Goal: Task Accomplishment & Management: Use online tool/utility

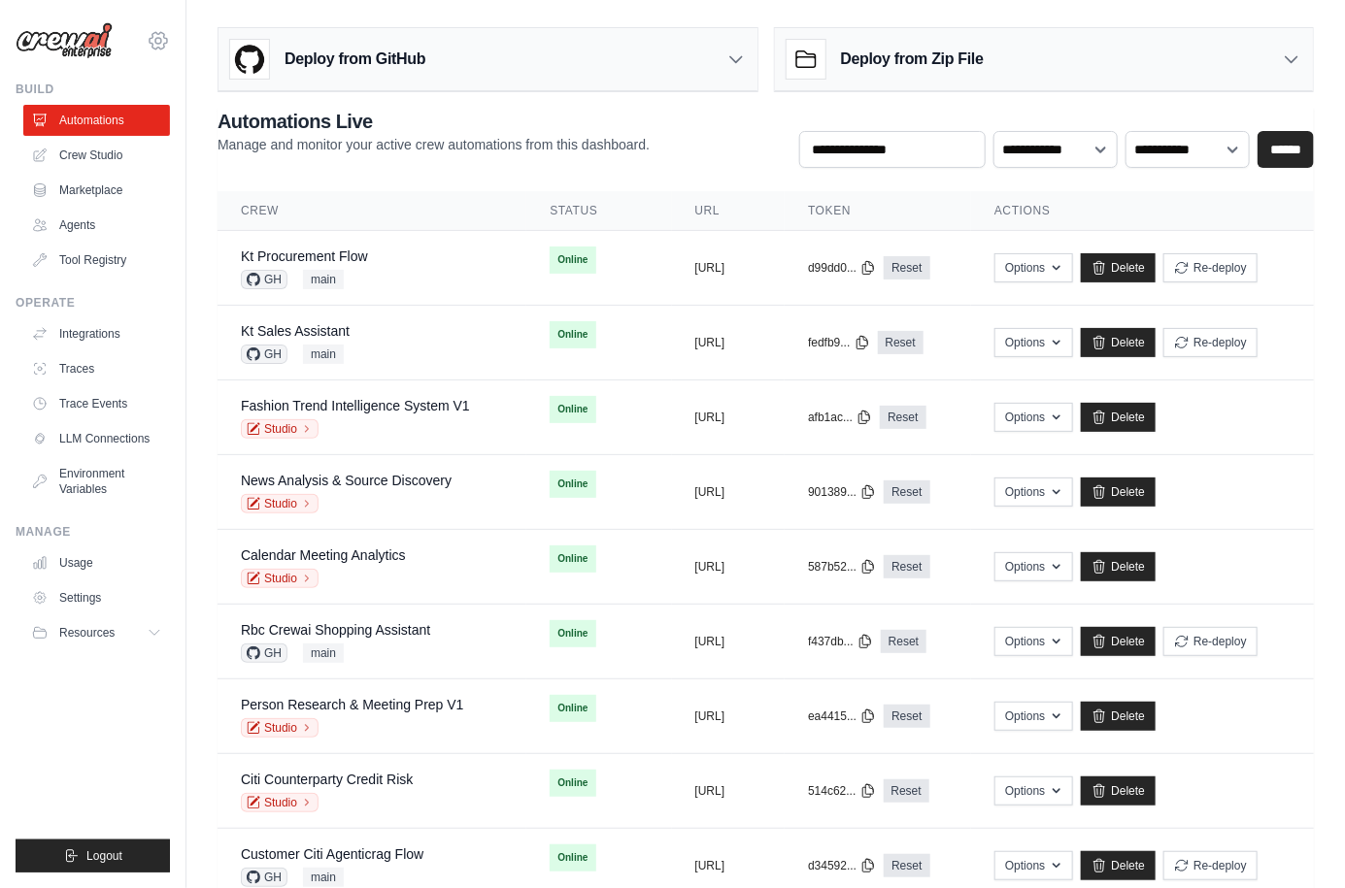
click at [166, 45] on icon at bounding box center [158, 40] width 23 height 23
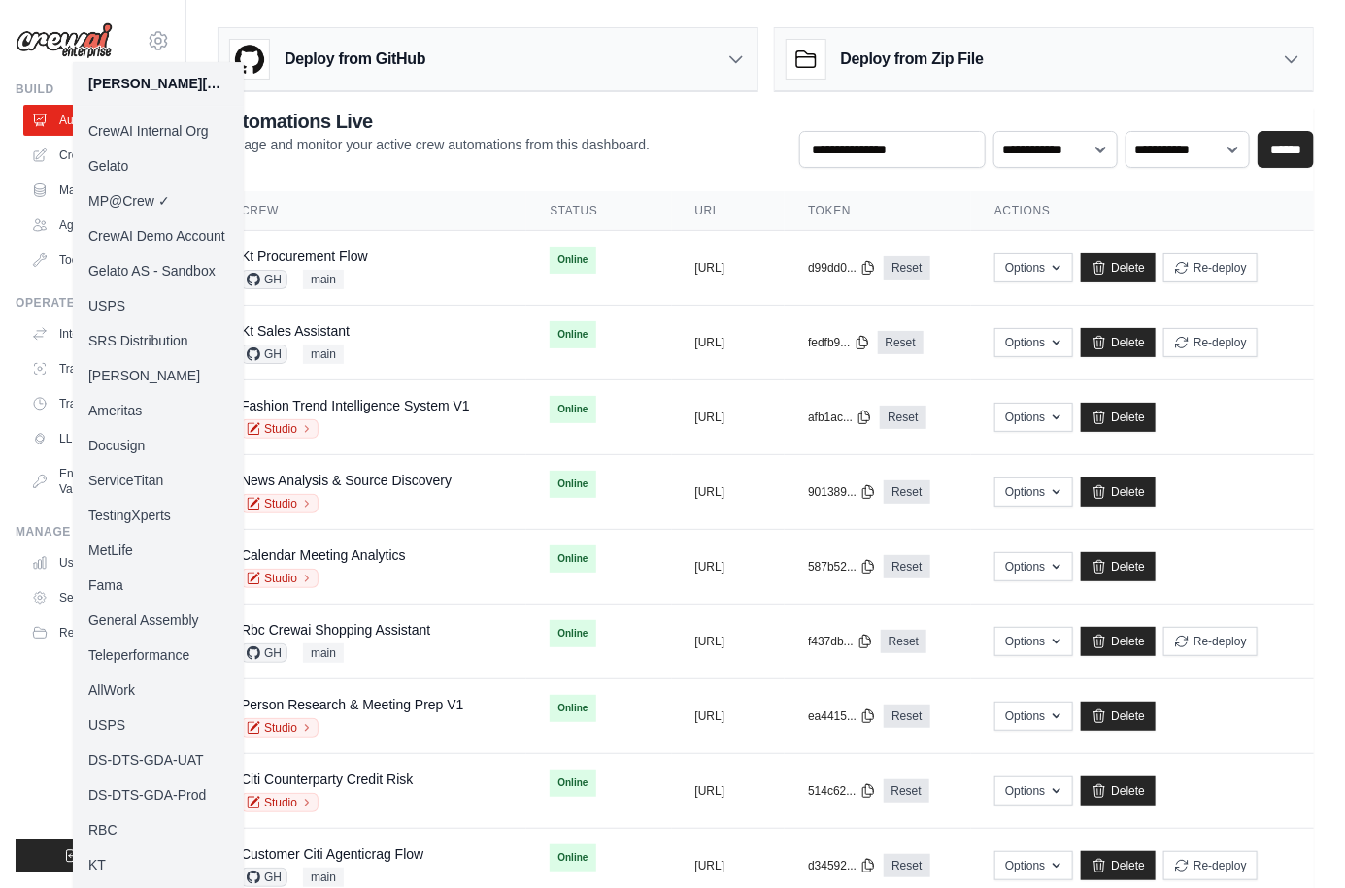
click at [195, 28] on div "**********" at bounding box center [765, 838] width 1158 height 1639
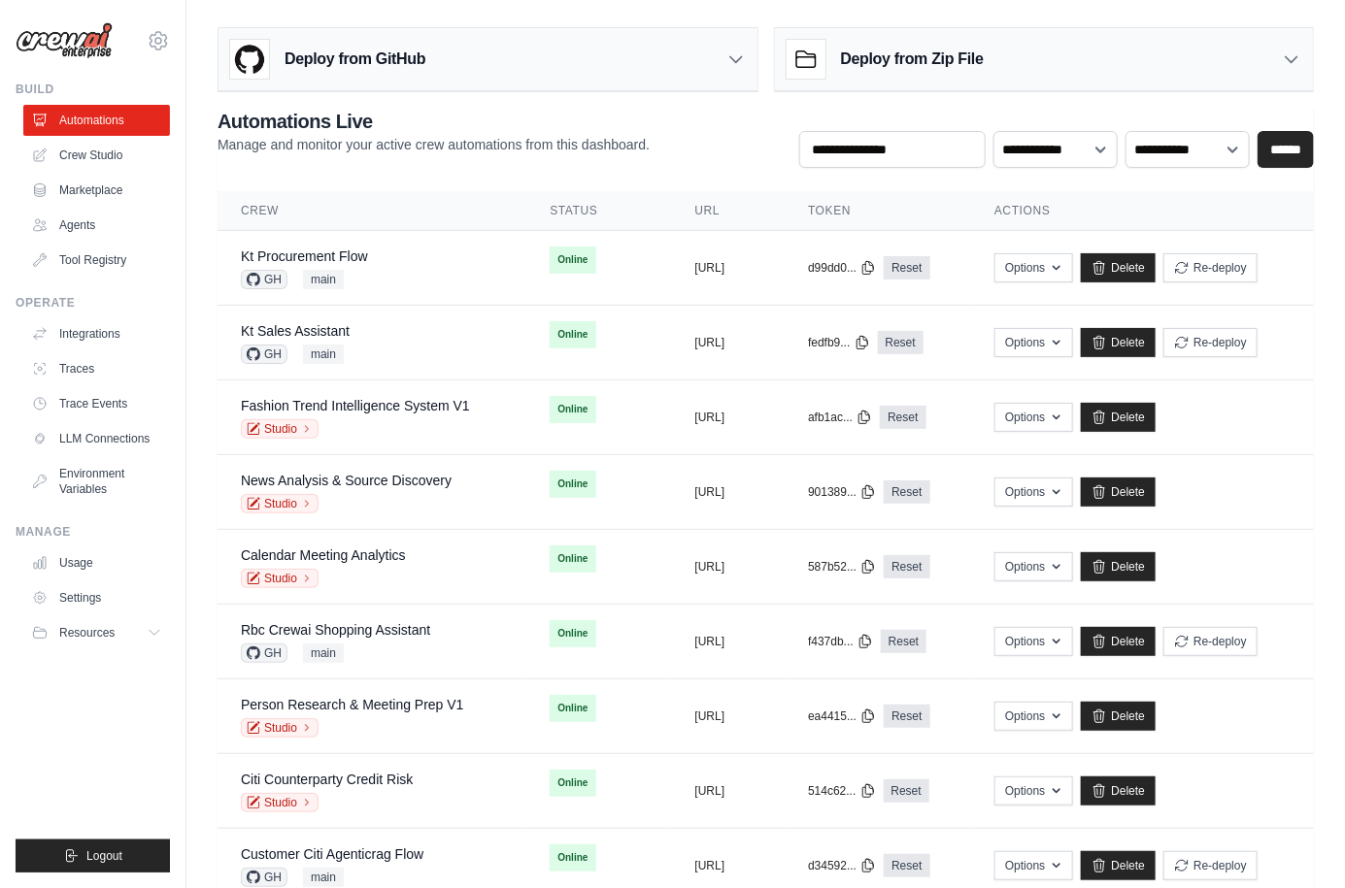
click at [98, 47] on img at bounding box center [64, 40] width 97 height 37
click at [157, 32] on icon at bounding box center [158, 40] width 23 height 23
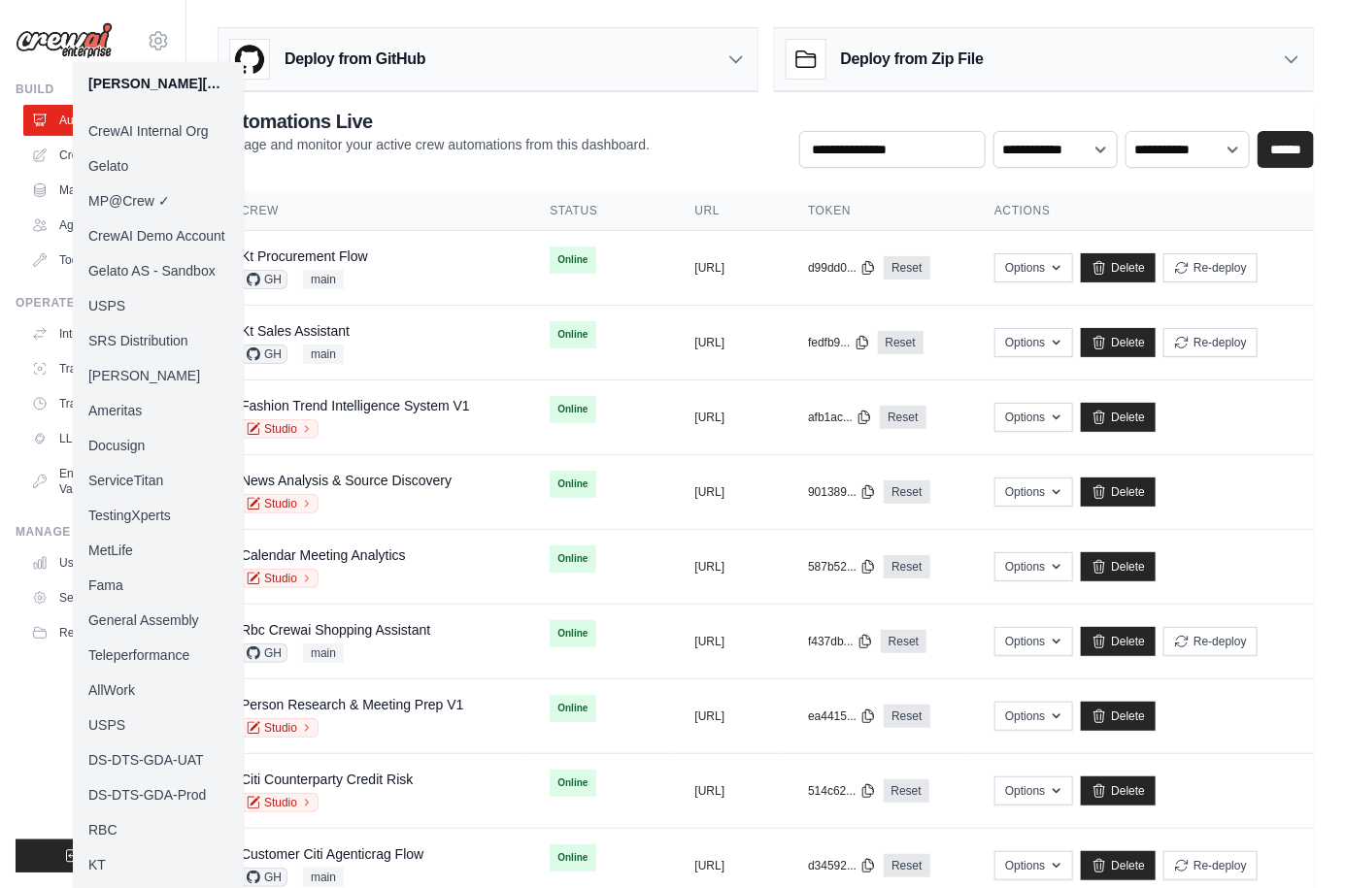
click at [150, 451] on link "Docusign" at bounding box center [158, 445] width 171 height 35
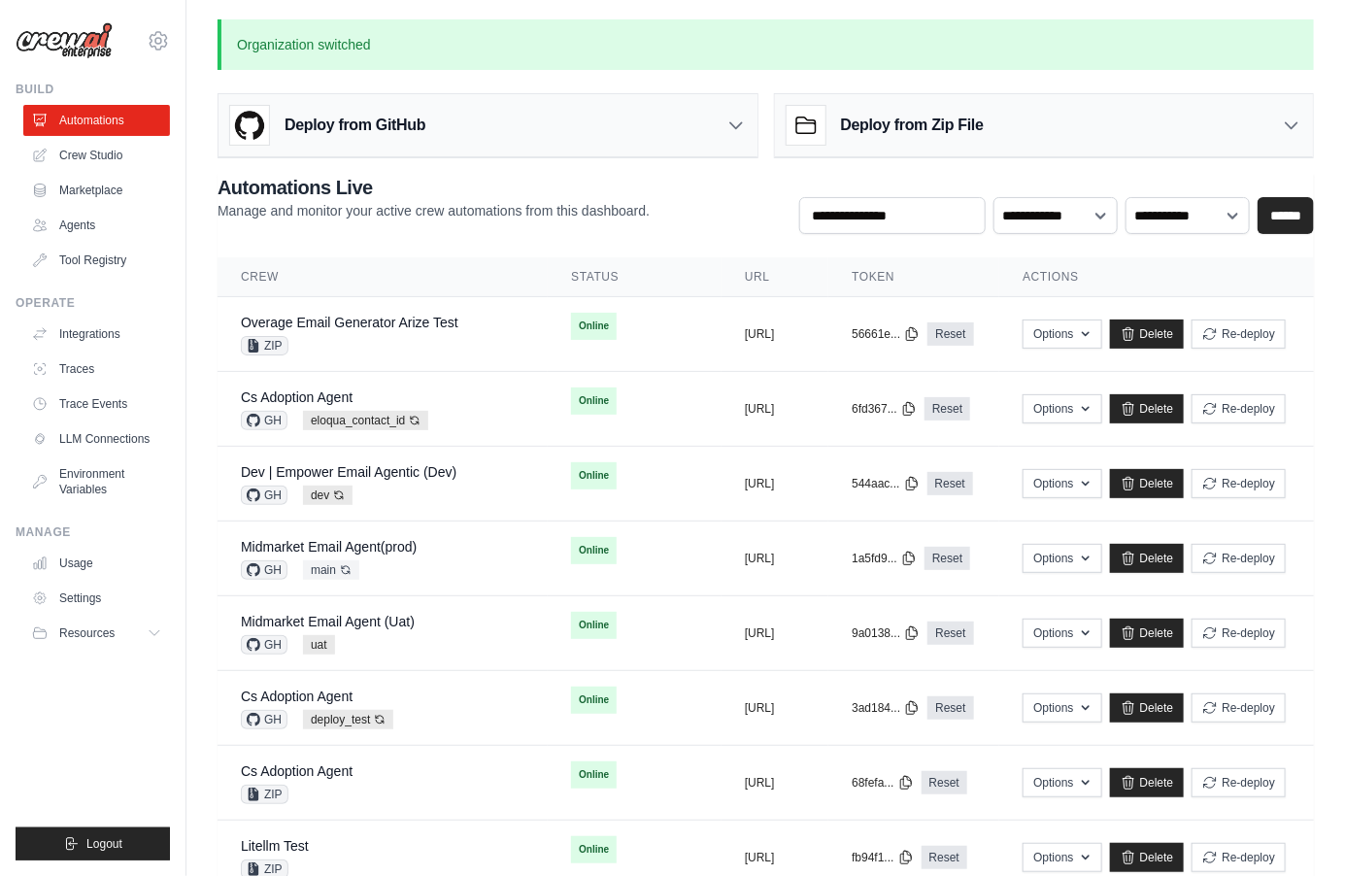
click at [432, 230] on div "**********" at bounding box center [765, 204] width 1096 height 60
click at [144, 35] on div "mike@crewai.com CrewAI Internal Org Gelato MP@Crew CrewAI Demo Account Gelato A…" at bounding box center [93, 31] width 154 height 62
click at [151, 35] on icon at bounding box center [158, 40] width 17 height 17
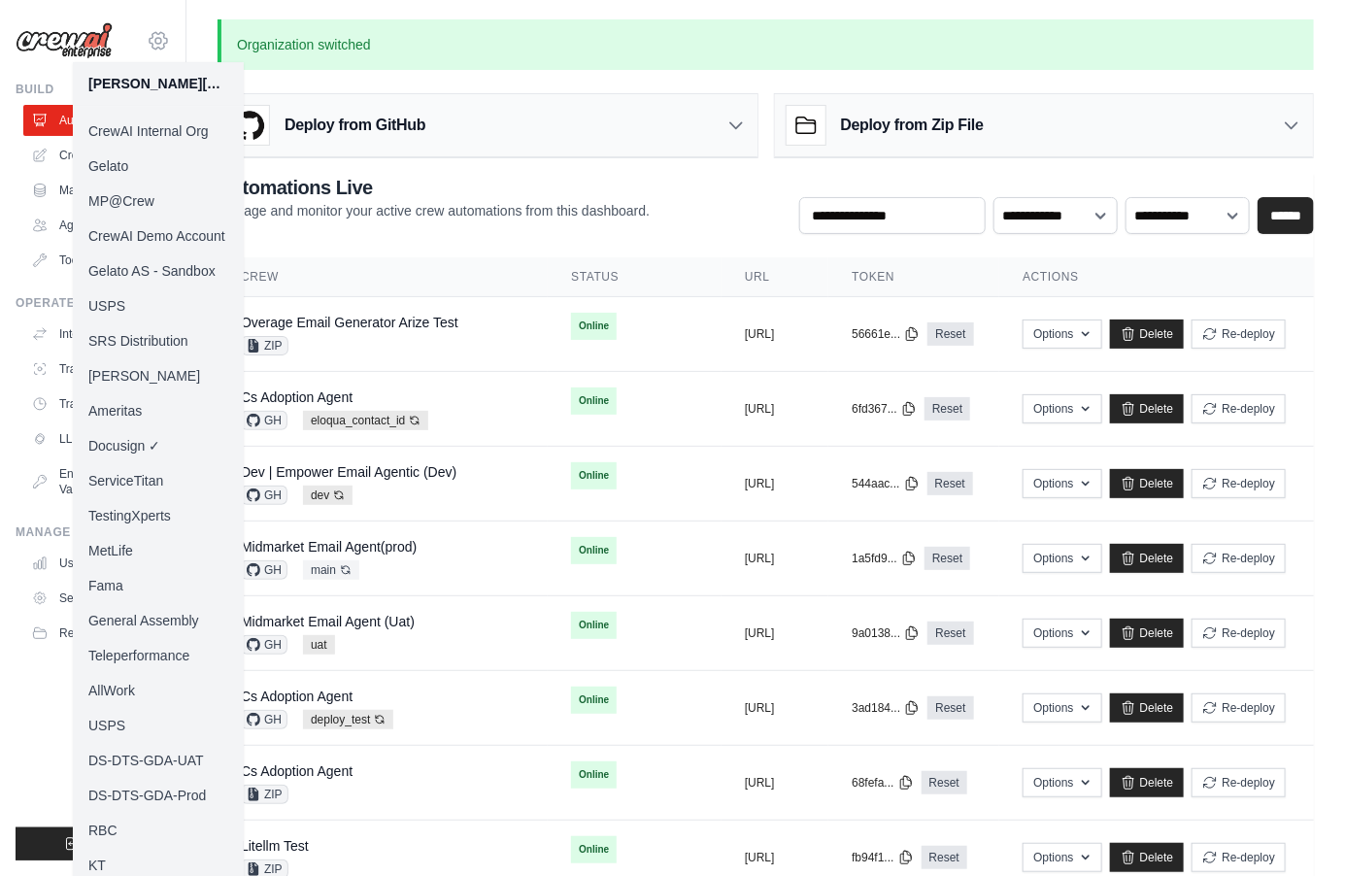
click at [151, 35] on icon at bounding box center [158, 40] width 17 height 17
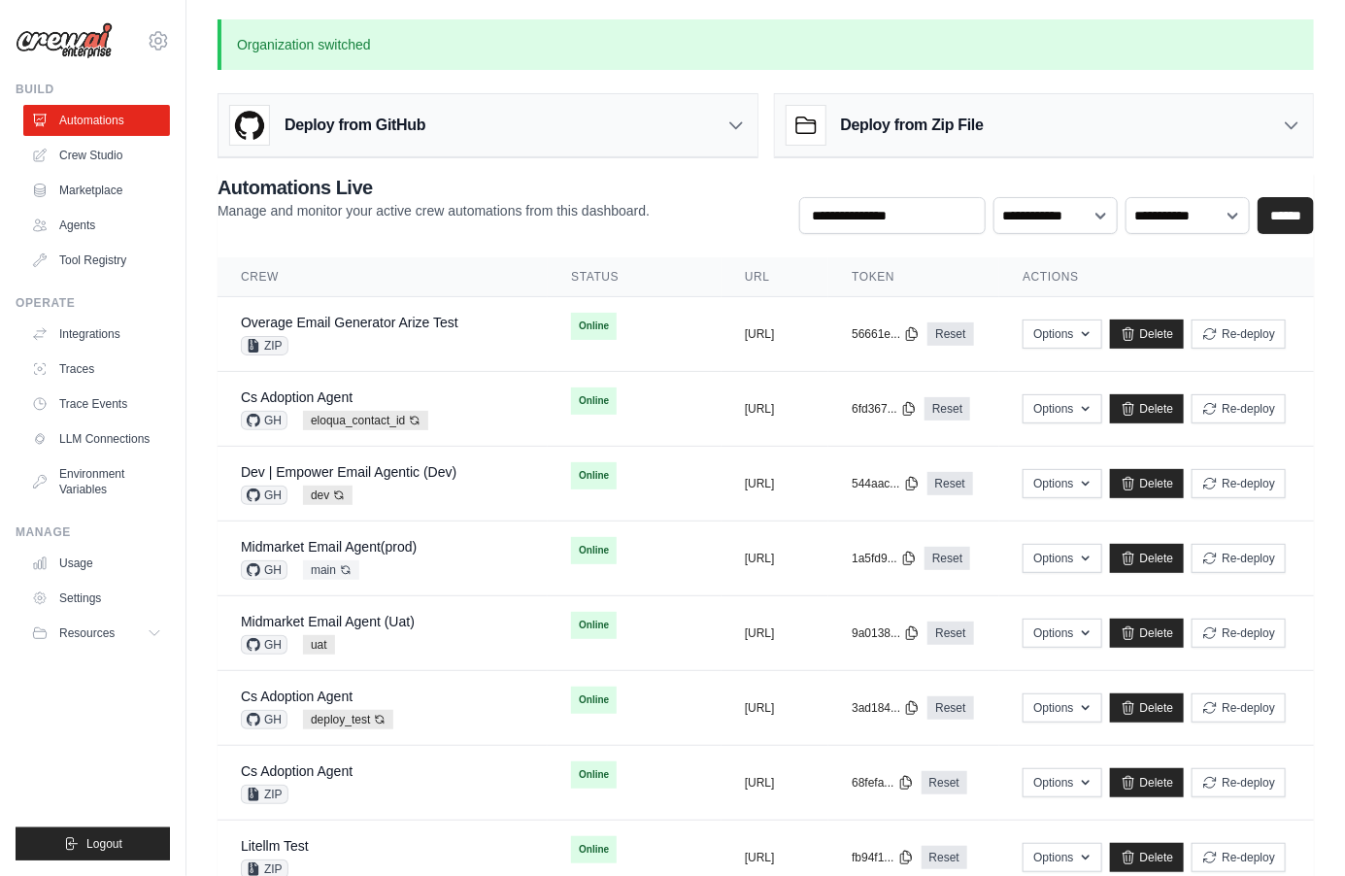
click at [483, 183] on h2 "Automations Live" at bounding box center [433, 187] width 432 height 27
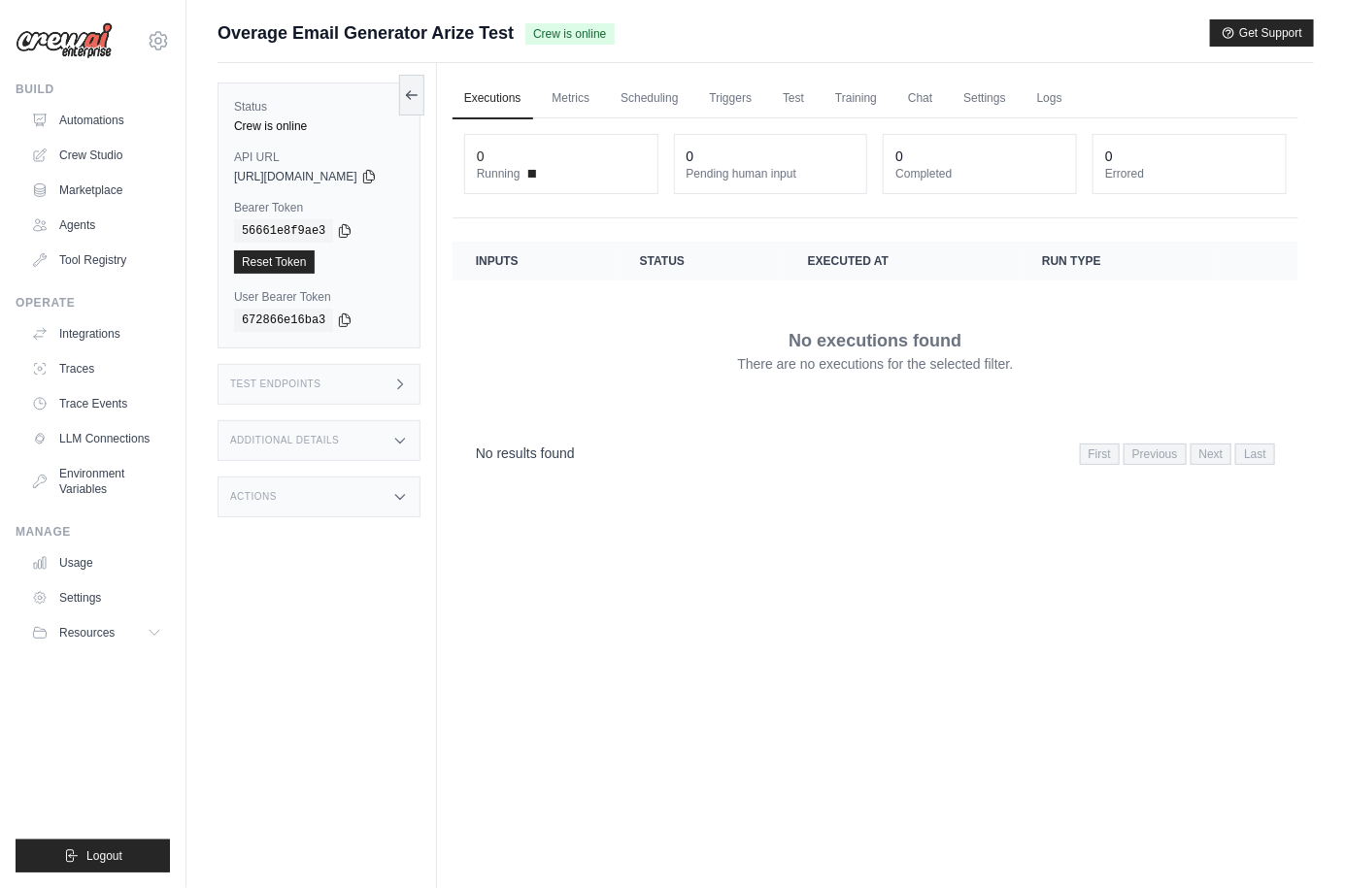
click at [593, 325] on div "No executions found There are no executions for the selected filter." at bounding box center [875, 350] width 799 height 109
drag, startPoint x: 348, startPoint y: 382, endPoint x: 388, endPoint y: 384, distance: 40.9
click at [348, 382] on div "Test Endpoints" at bounding box center [318, 384] width 203 height 41
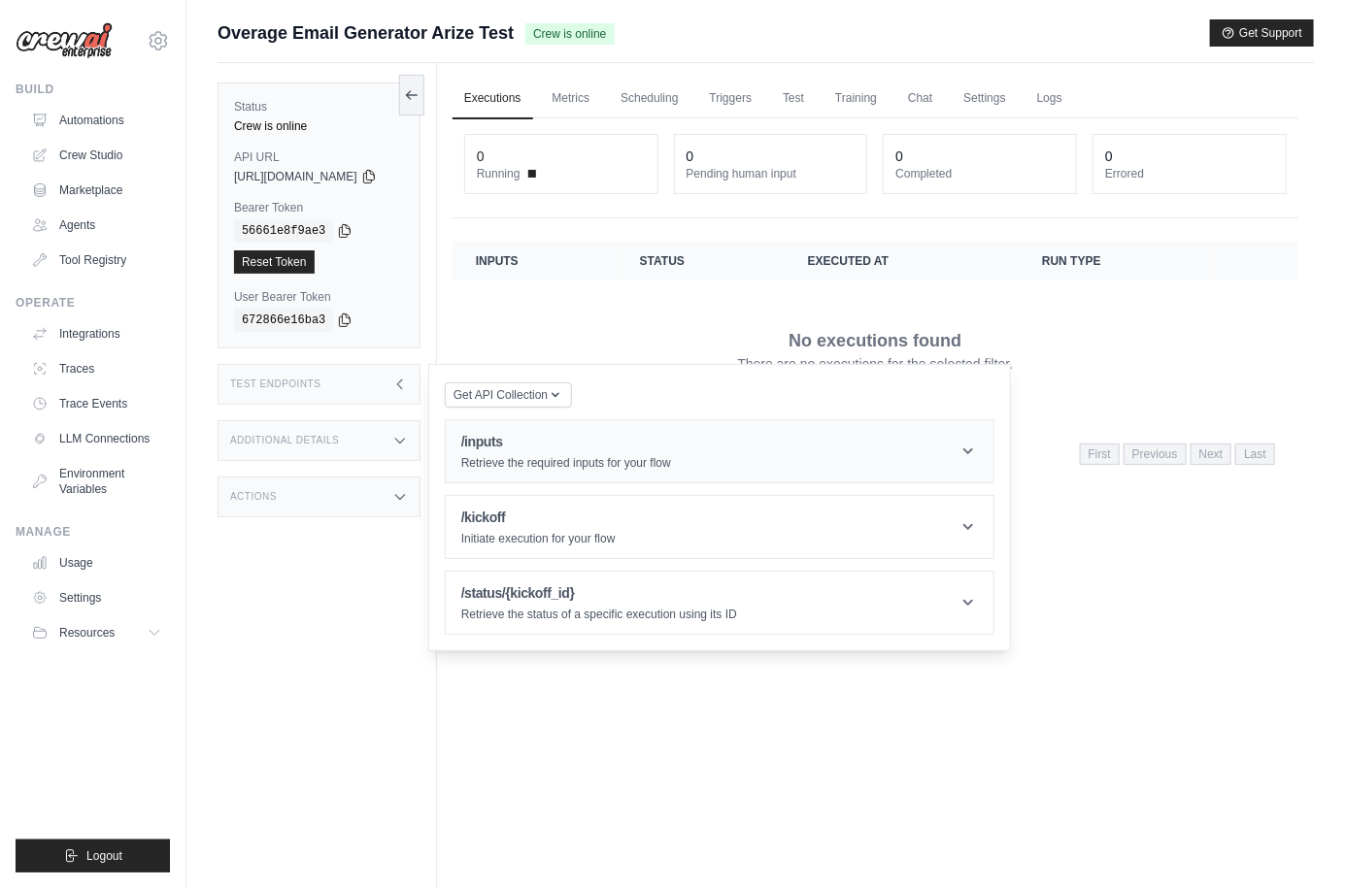
click at [569, 436] on h1 "/inputs" at bounding box center [566, 441] width 210 height 19
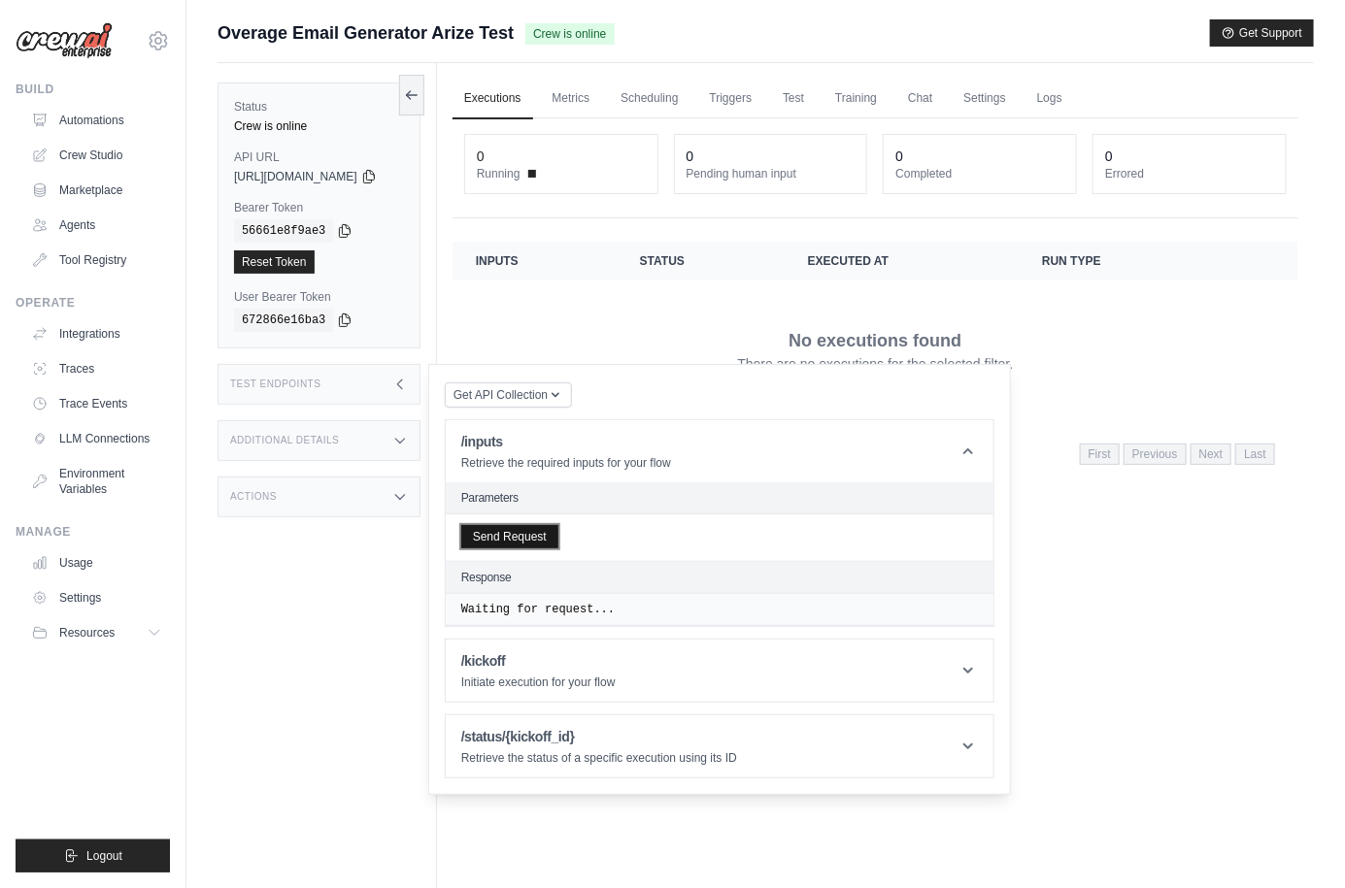
click at [504, 541] on button "Send Request" at bounding box center [509, 536] width 97 height 23
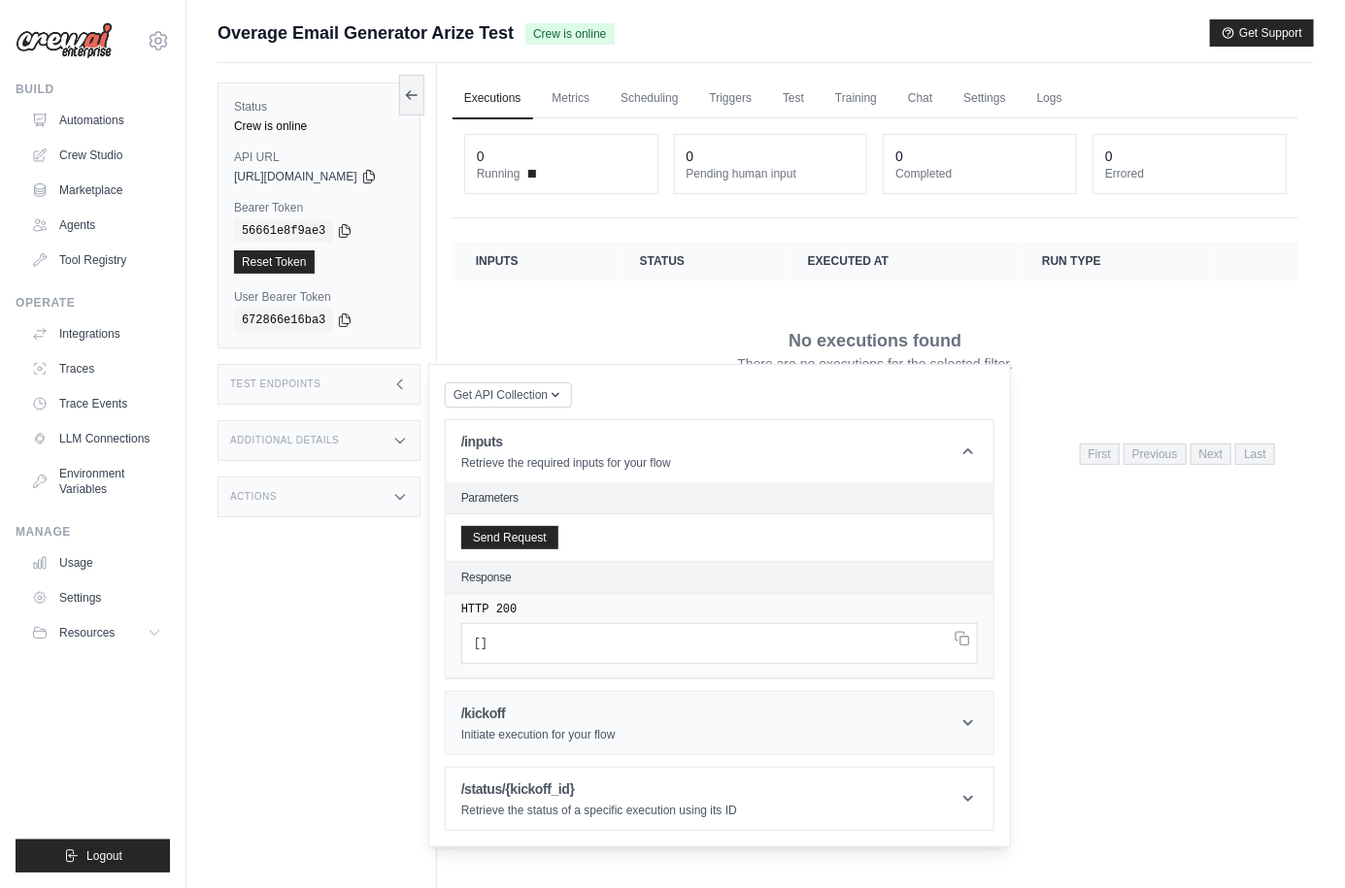
click at [590, 736] on p "Initiate execution for your flow" at bounding box center [538, 735] width 154 height 16
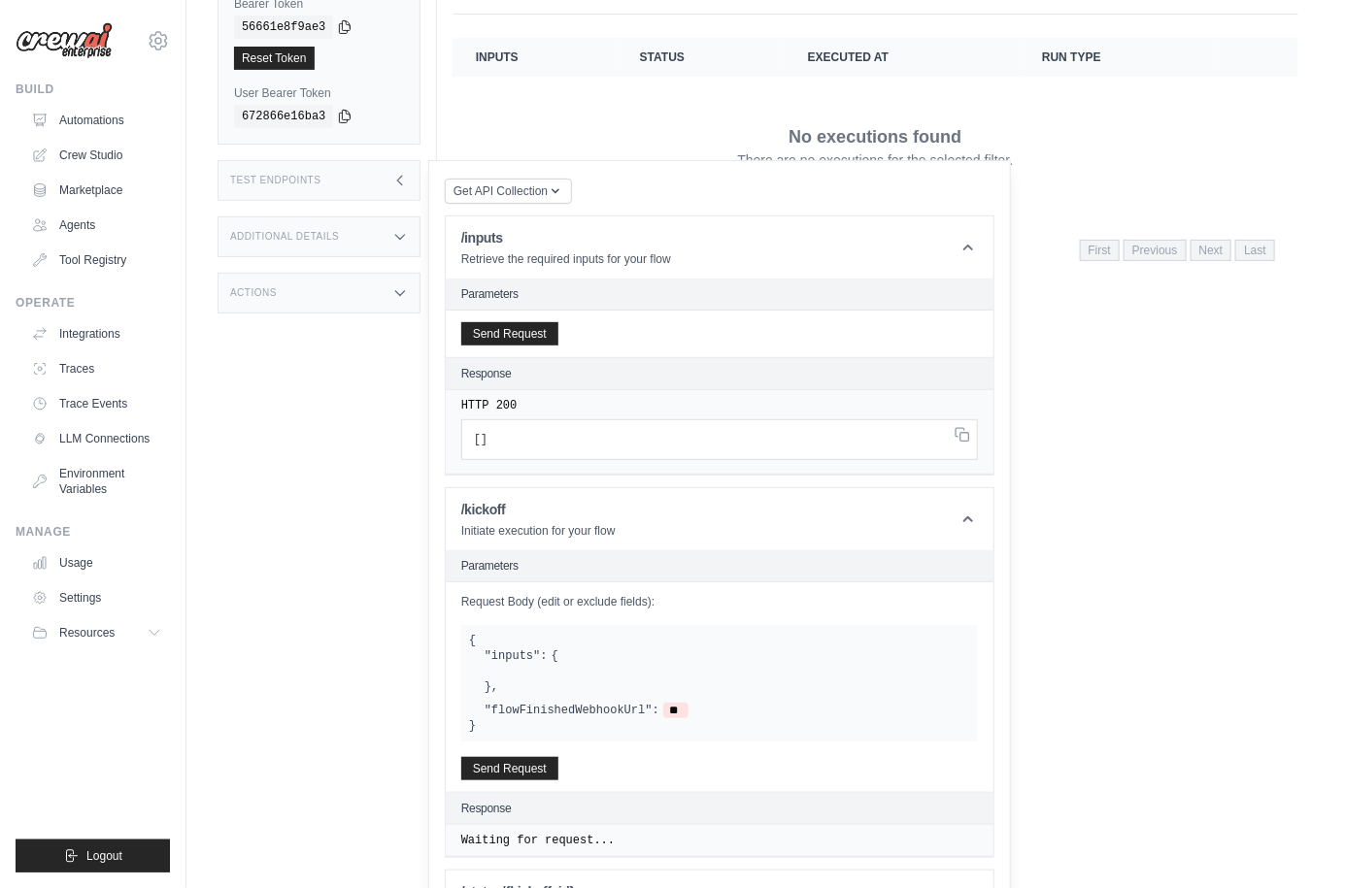
scroll to position [264, 0]
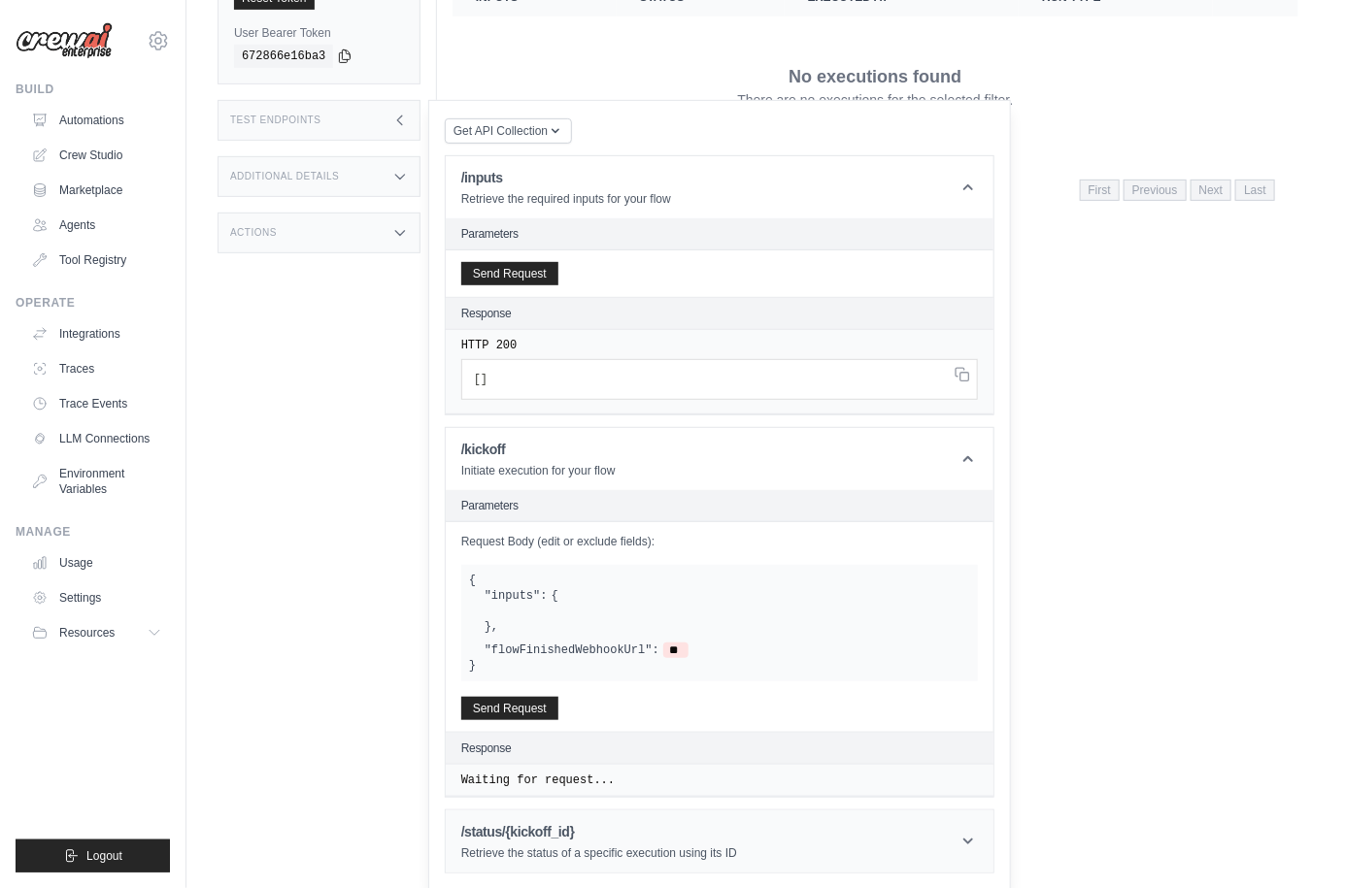
click at [634, 816] on header "/status/{kickoff_id} Retrieve the status of a specific execution using its ID" at bounding box center [720, 842] width 548 height 62
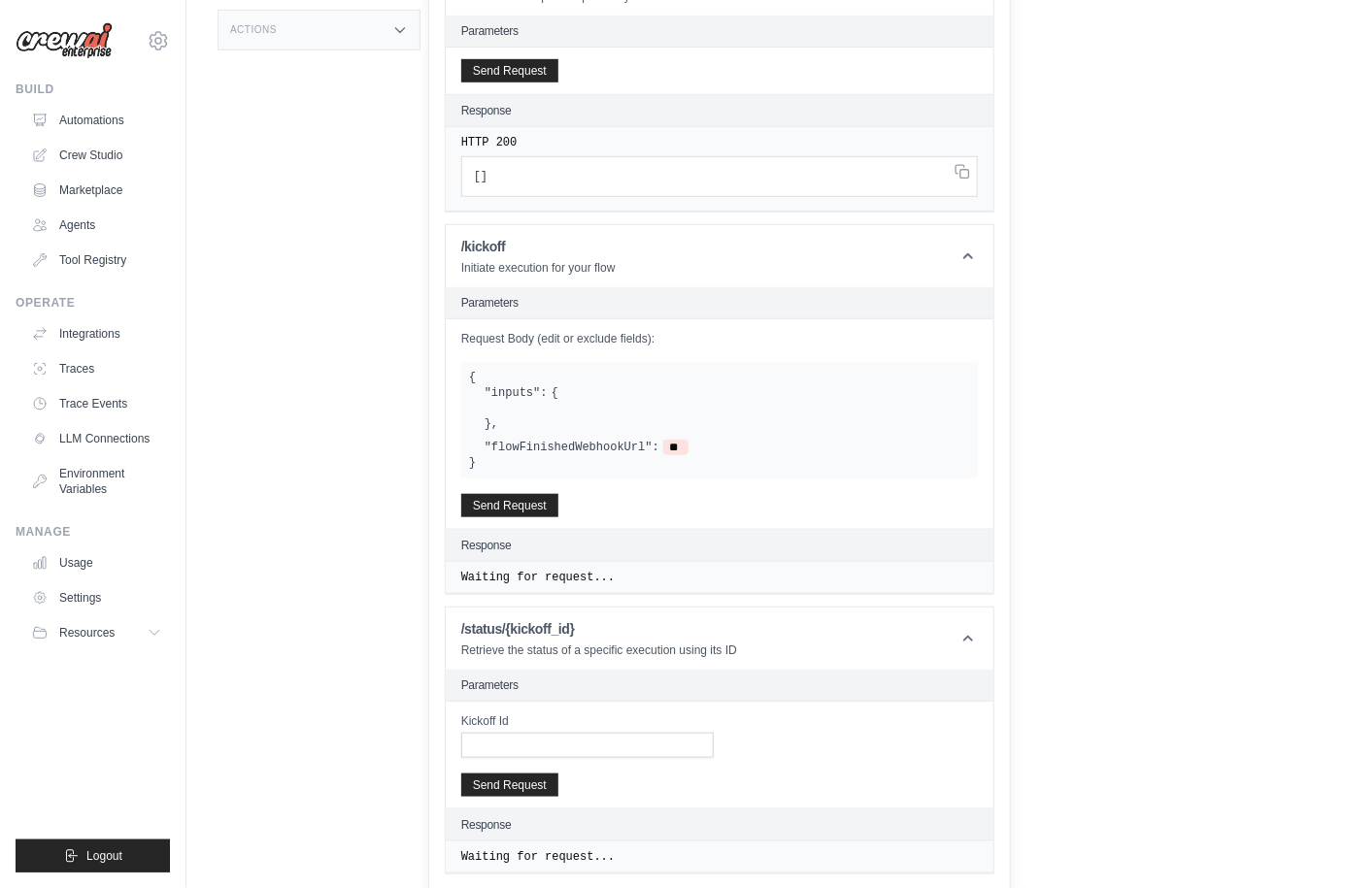
scroll to position [0, 0]
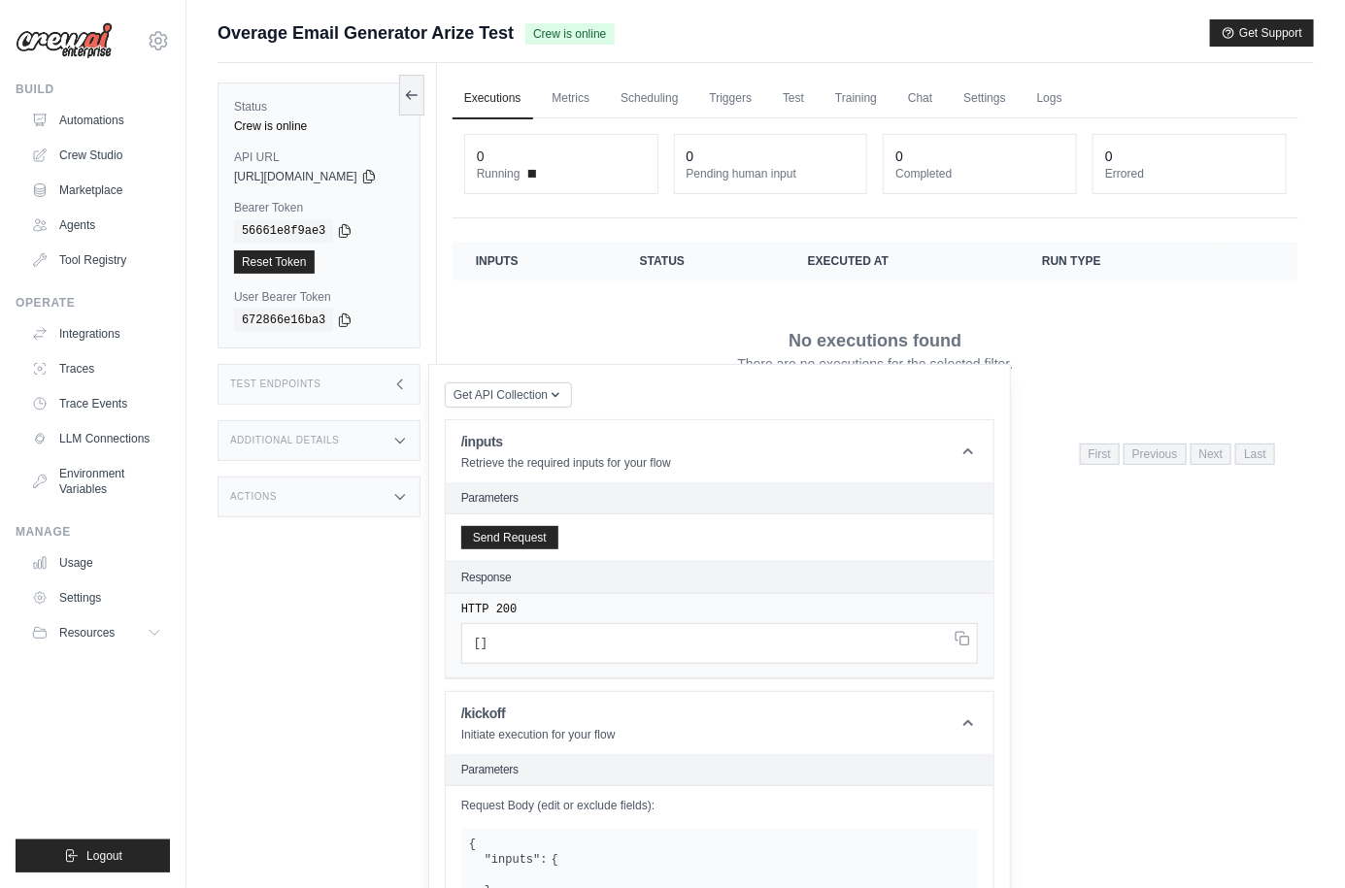
click at [613, 319] on div "No executions found There are no executions for the selected filter." at bounding box center [875, 350] width 799 height 109
drag, startPoint x: 230, startPoint y: 36, endPoint x: 453, endPoint y: 43, distance: 223.4
click at [453, 43] on span "Overage Email Generator Arize Test" at bounding box center [365, 32] width 296 height 27
click at [436, 41] on span "Overage Email Generator Arize Test" at bounding box center [365, 32] width 296 height 27
click at [1011, 99] on link "Settings" at bounding box center [983, 99] width 65 height 41
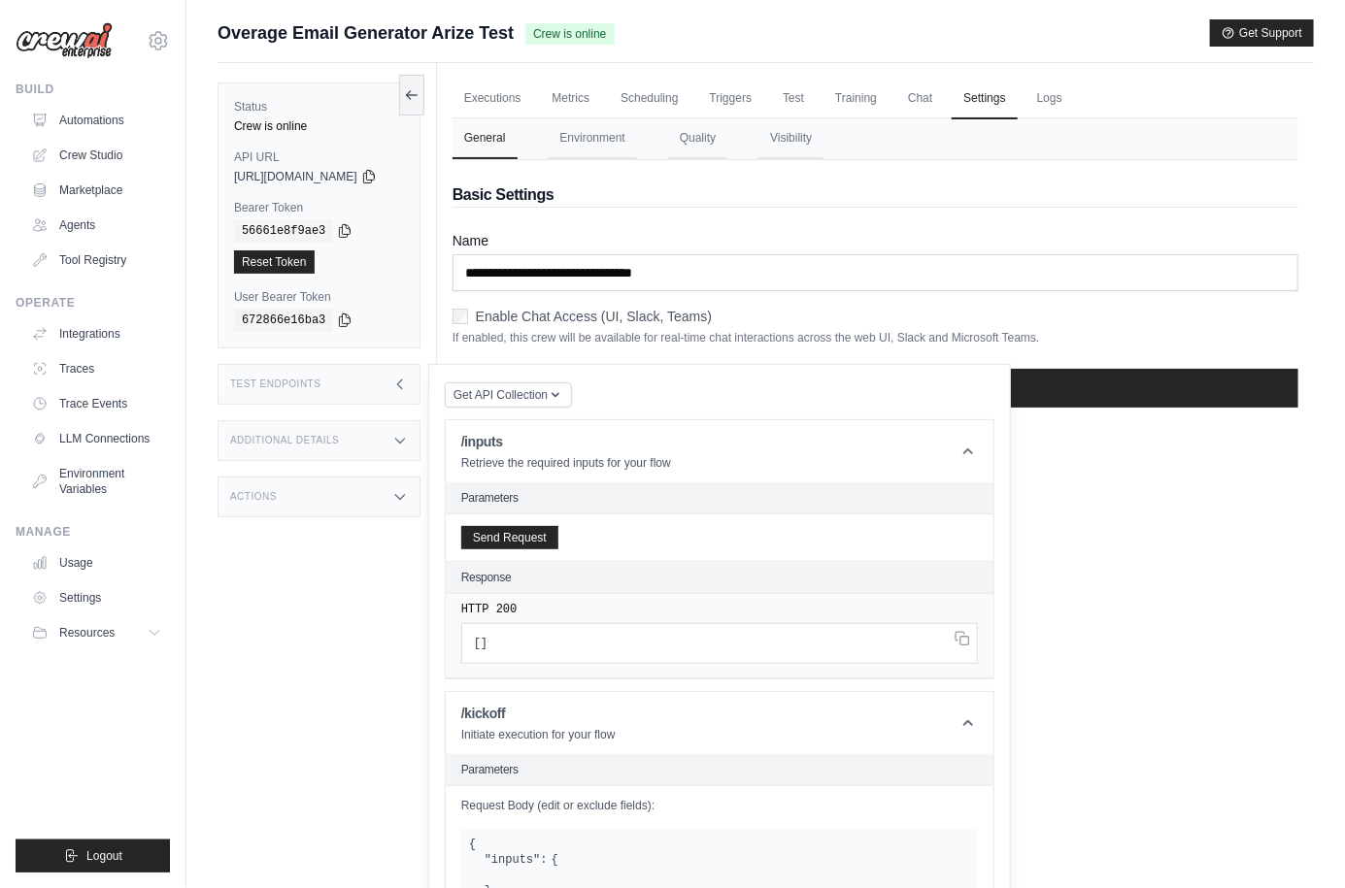
click at [397, 368] on div "Test Endpoints" at bounding box center [318, 384] width 203 height 41
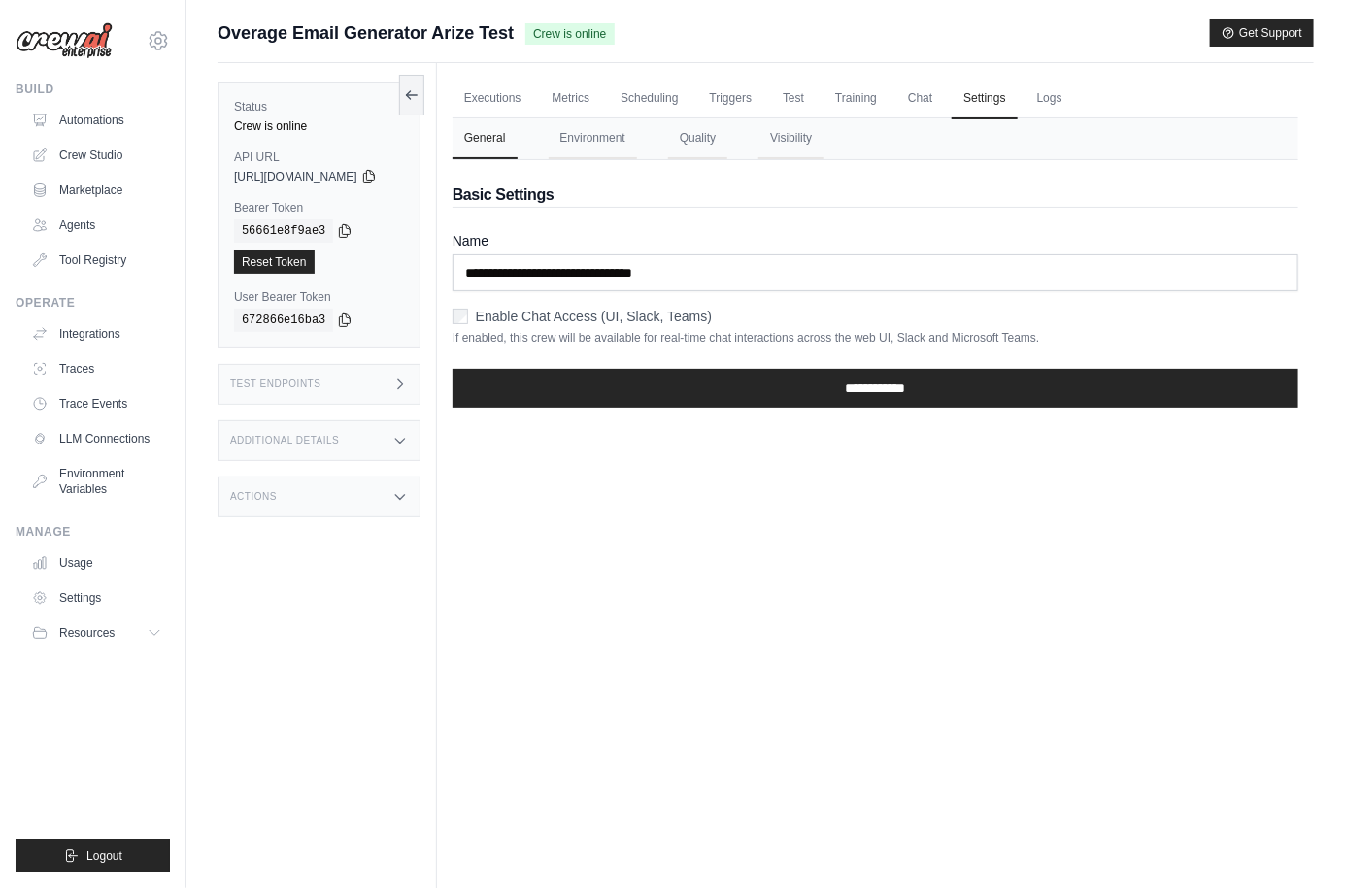
click at [1071, 575] on div "Executions Metrics Scheduling Triggers Test Training Chat Settings Logs 0 Runni…" at bounding box center [875, 507] width 877 height 888
click at [1074, 102] on link "Logs" at bounding box center [1049, 99] width 49 height 41
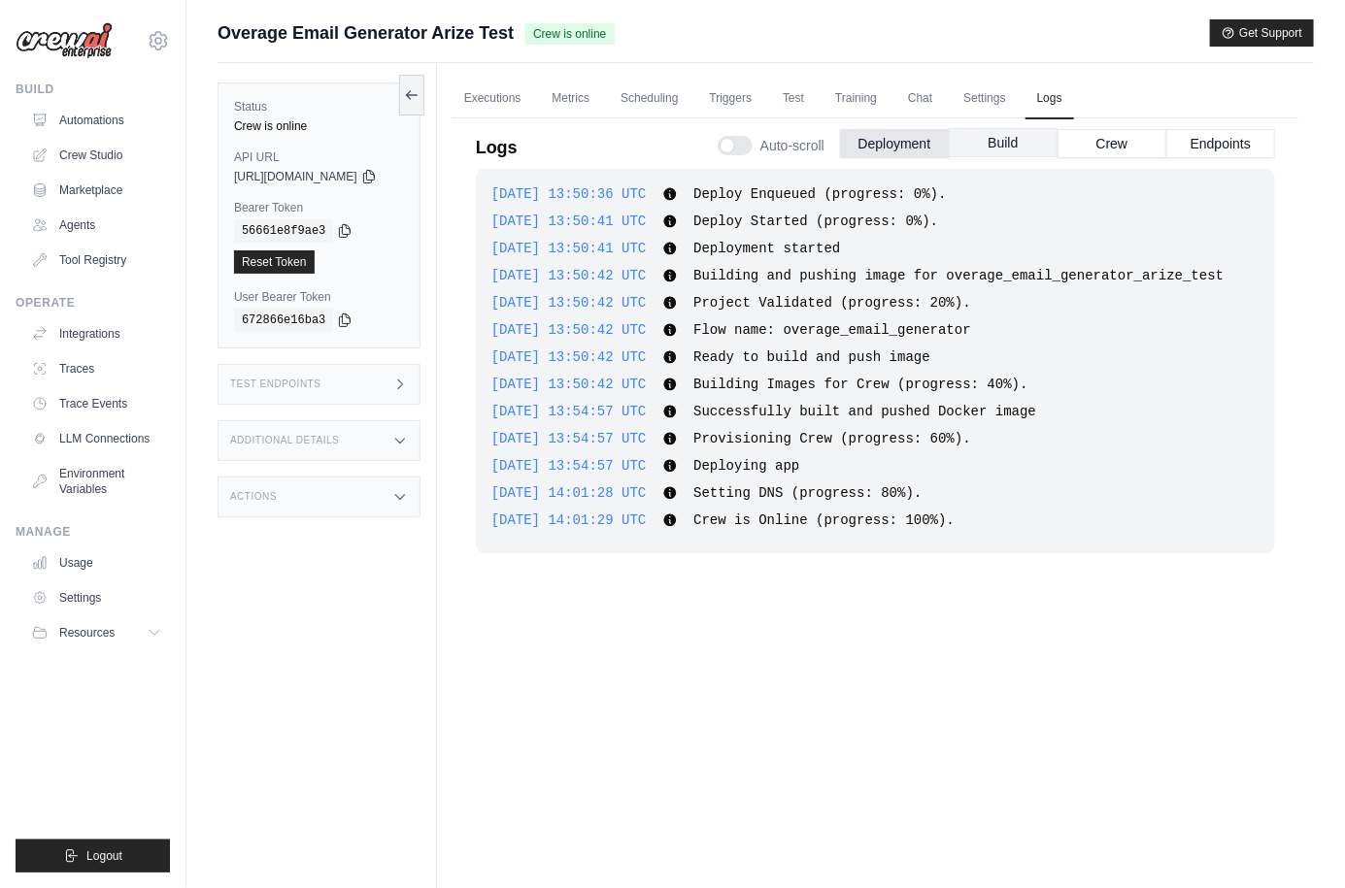
click at [1037, 147] on button "Build" at bounding box center [1003, 142] width 109 height 29
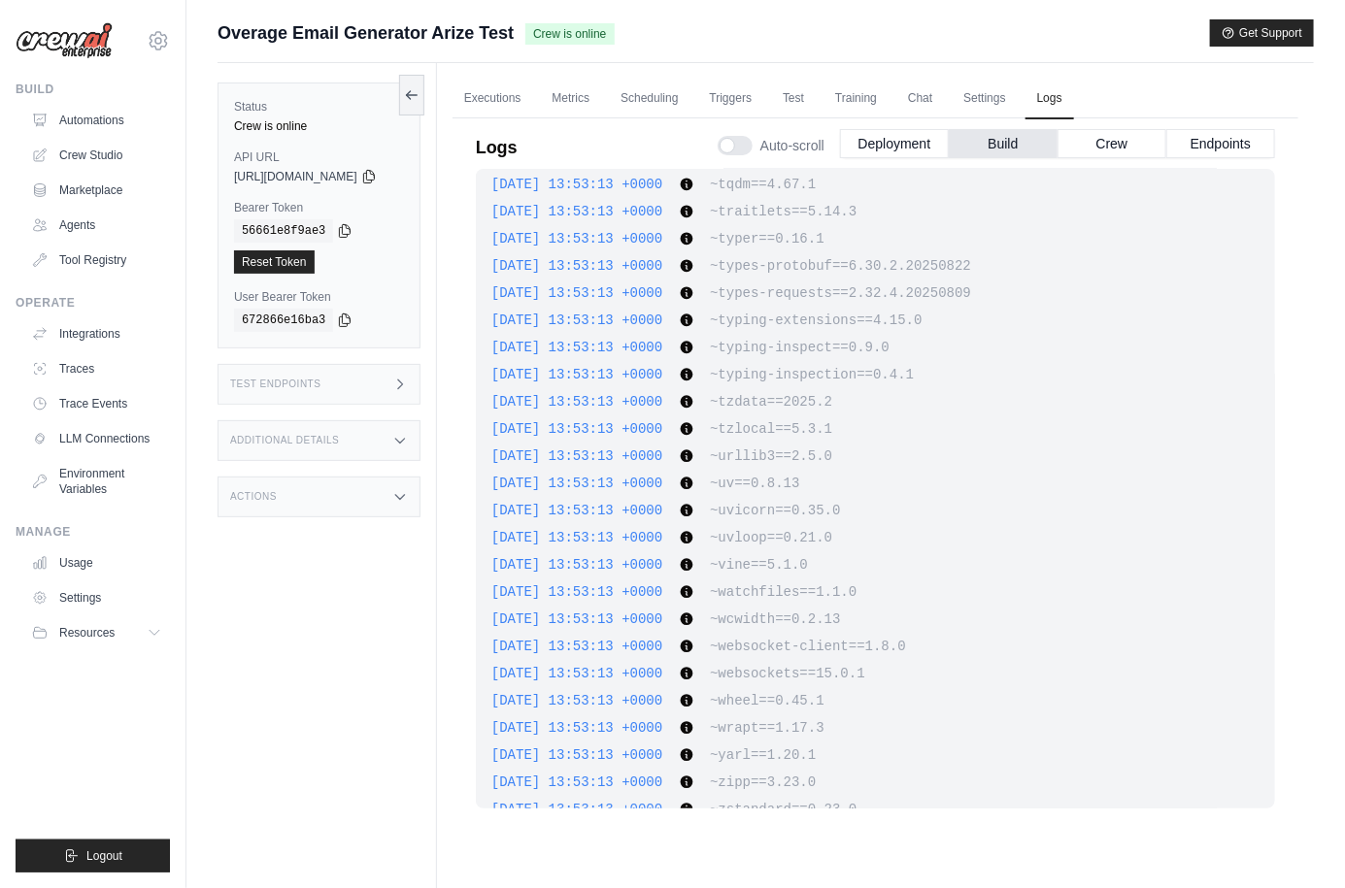
scroll to position [18640, 0]
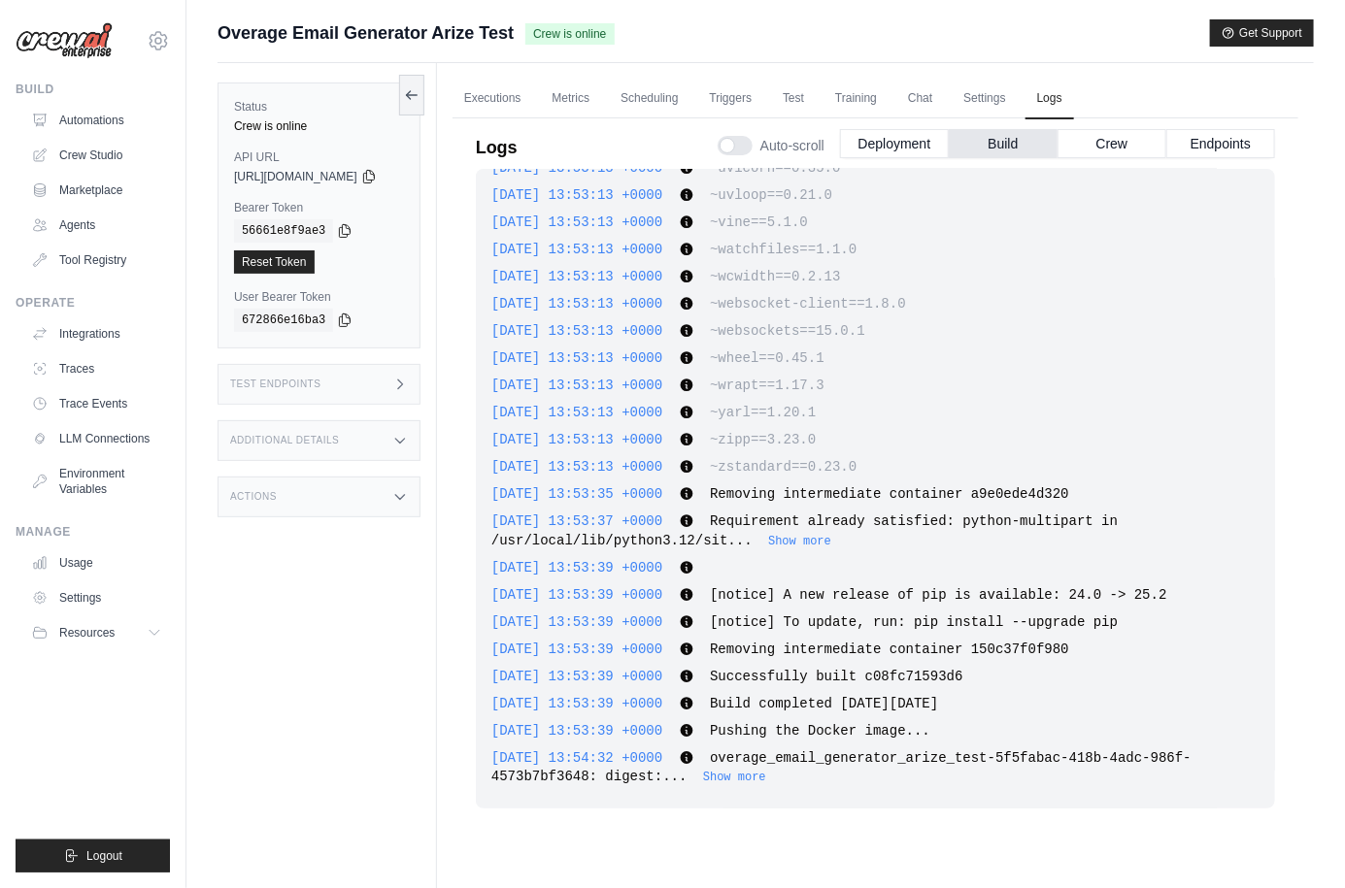
click at [766, 779] on button "Show more" at bounding box center [734, 779] width 63 height 16
click at [1086, 150] on button "Crew" at bounding box center [1111, 142] width 109 height 29
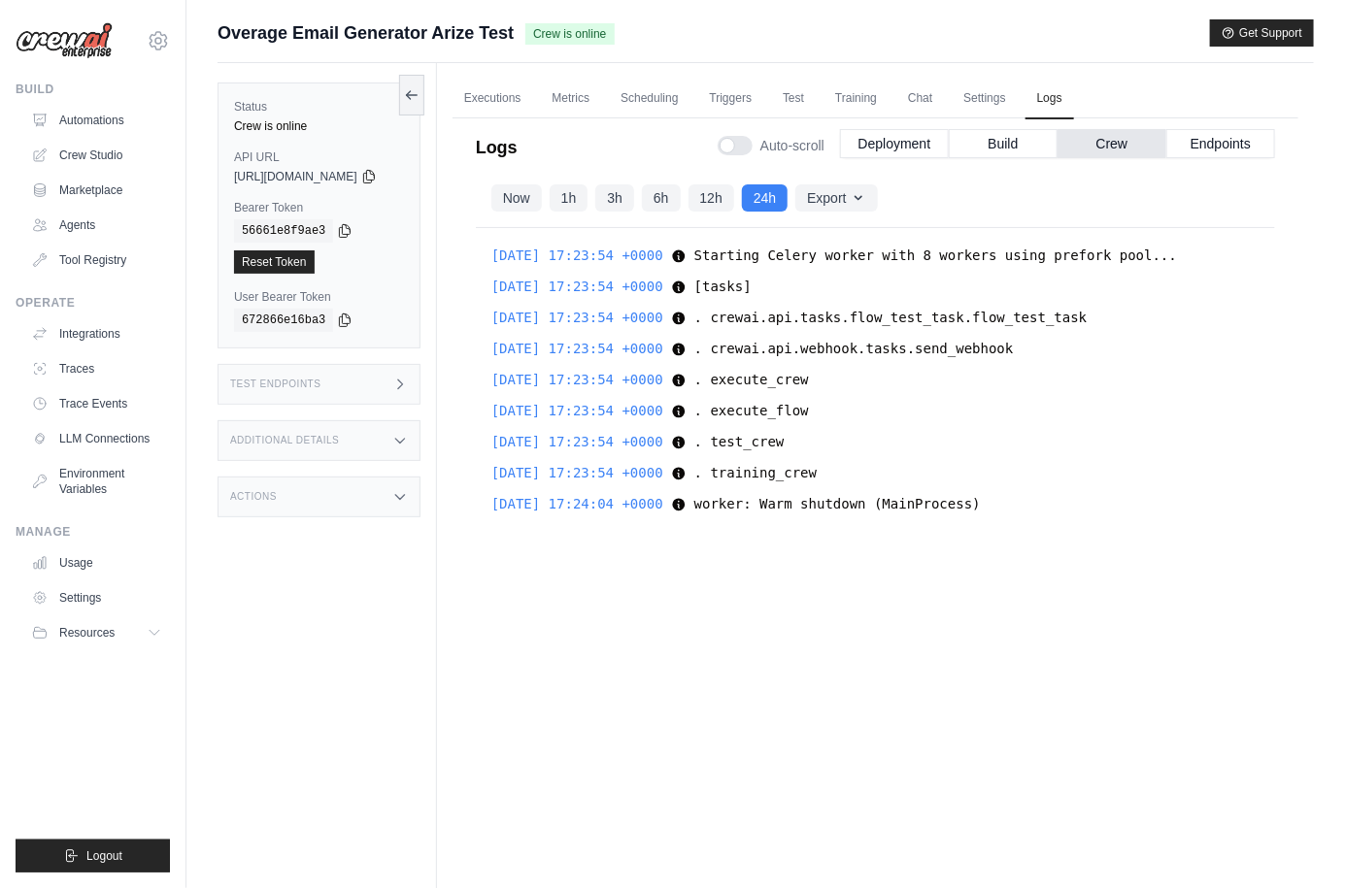
click at [1034, 488] on div "2025-08-25 17:23:54 +0000 Starting Celery worker with 8 workers using prefork p…" at bounding box center [875, 533] width 799 height 611
drag, startPoint x: 1050, startPoint y: 511, endPoint x: 497, endPoint y: 519, distance: 552.5
click at [497, 519] on div "Logs Auto-scroll Deployment Build Crew Endpoints 2025-08-25 13:50:36 UTC Deploy…" at bounding box center [875, 484] width 846 height 755
click at [580, 501] on span "2025-08-25 17:24:04 +0000" at bounding box center [577, 504] width 172 height 16
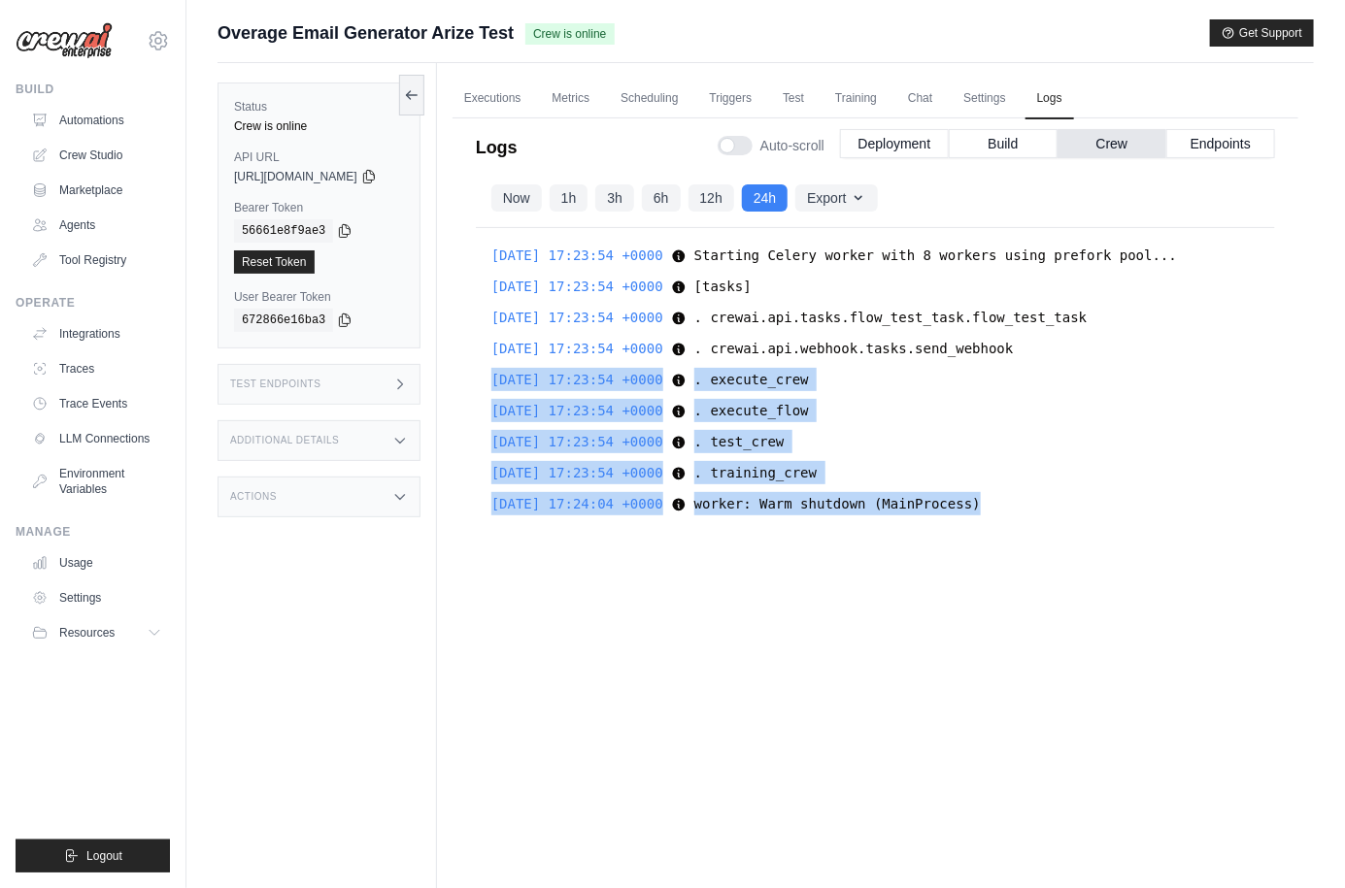
drag, startPoint x: 1076, startPoint y: 513, endPoint x: 522, endPoint y: 361, distance: 573.8
click at [522, 361] on div "2025-08-25 17:23:54 +0000 Starting Celery worker with 8 workers using prefork p…" at bounding box center [875, 533] width 799 height 611
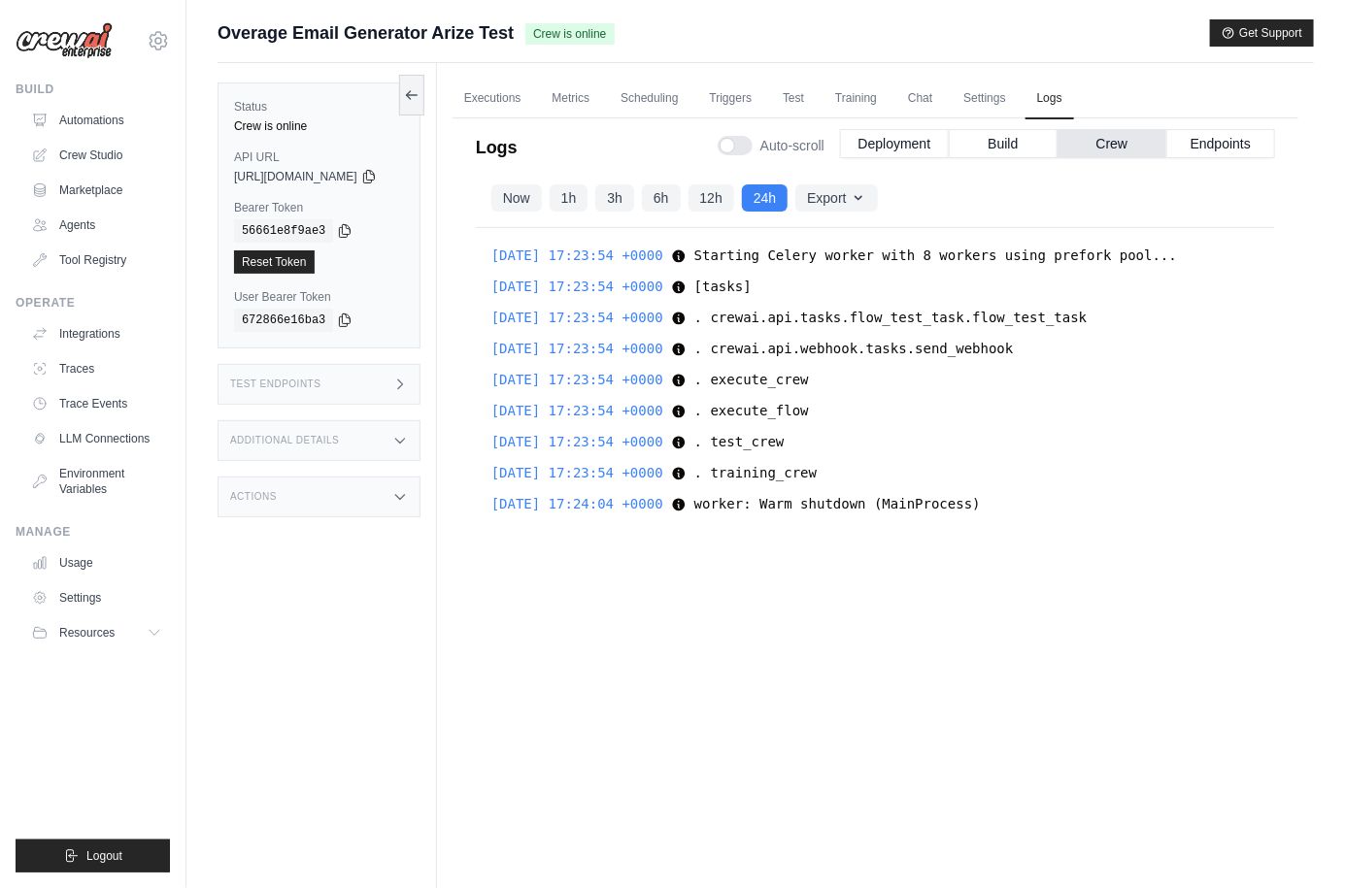
click at [1032, 562] on div "2025-08-25 17:23:54 +0000 Starting Celery worker with 8 workers using prefork p…" at bounding box center [875, 533] width 799 height 611
click at [1000, 102] on link "Settings" at bounding box center [983, 99] width 65 height 41
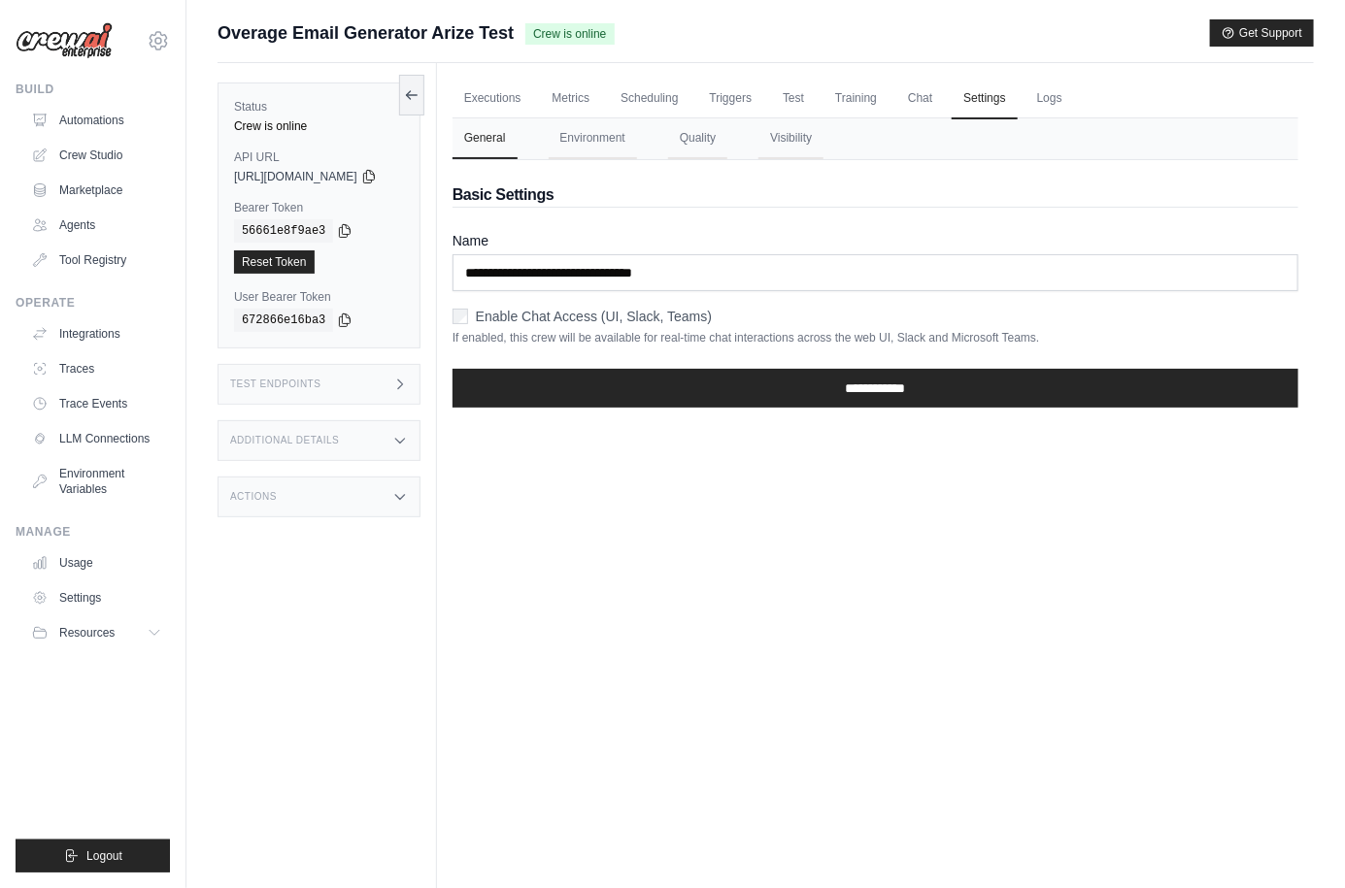
click at [661, 133] on nav "General Environment Quality Visibility" at bounding box center [875, 138] width 846 height 41
click at [637, 131] on button "Environment" at bounding box center [593, 138] width 88 height 41
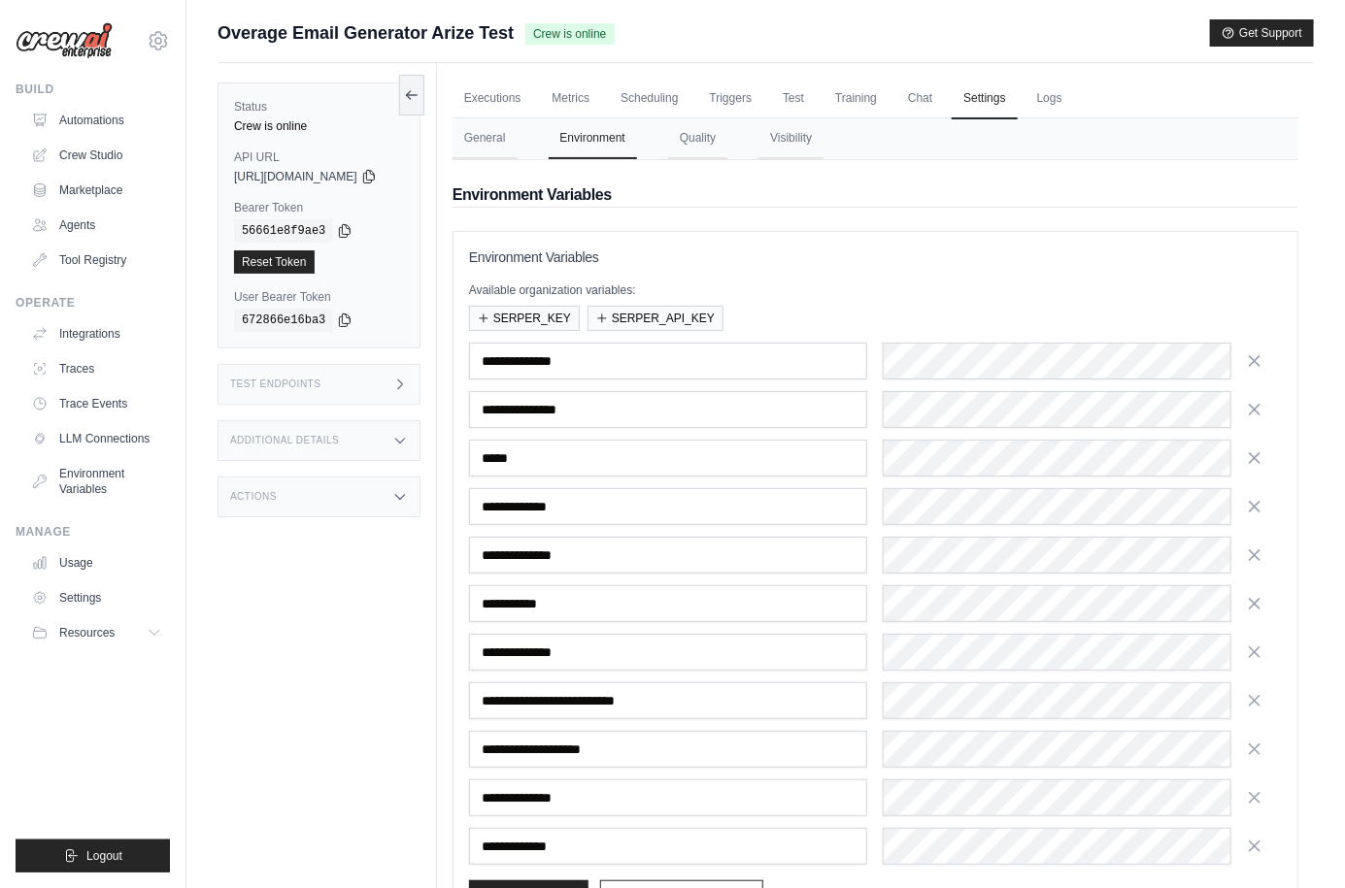
click at [913, 319] on div "SERPER_KEY SERPER_API_KEY" at bounding box center [875, 318] width 813 height 25
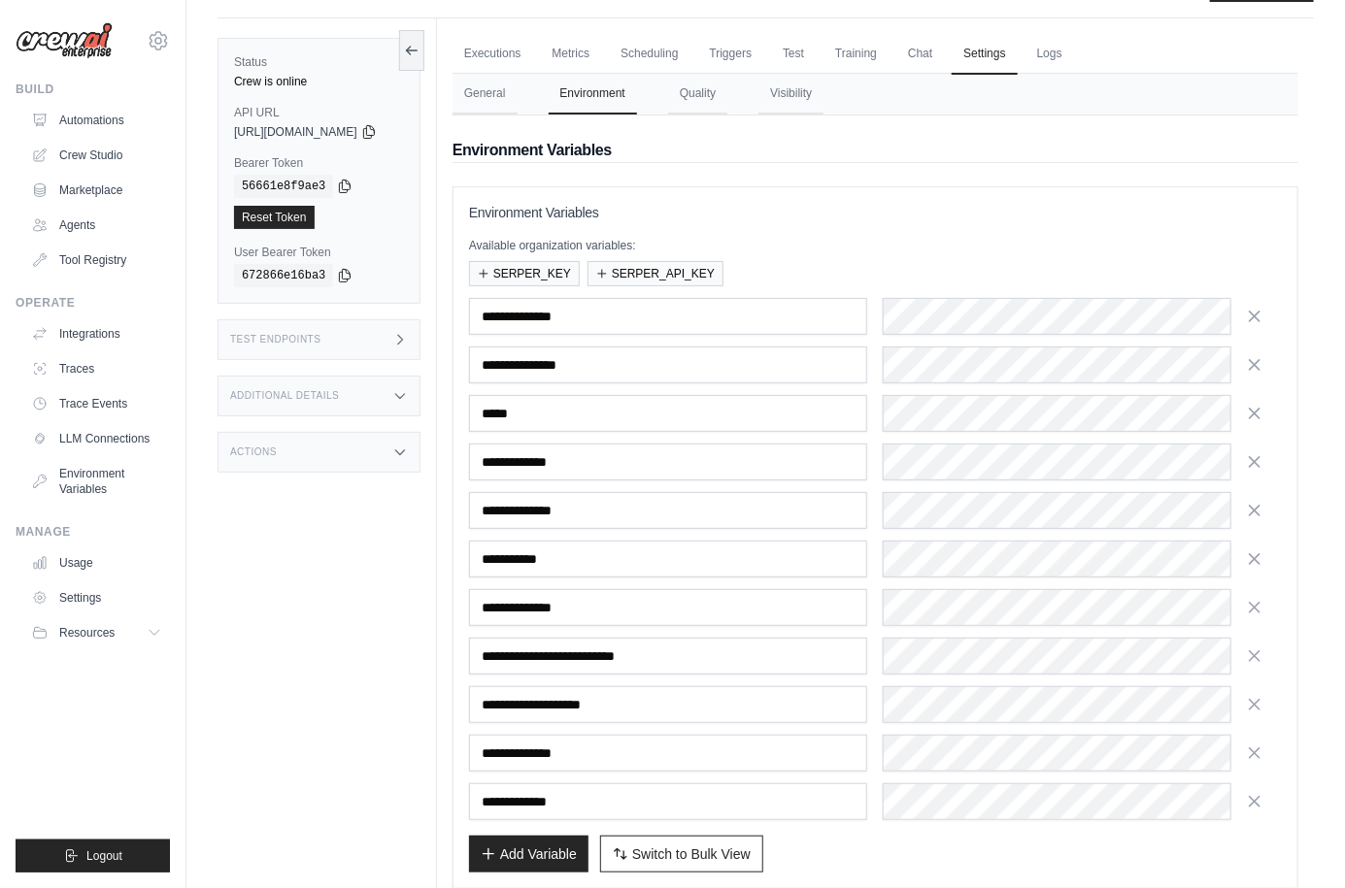
scroll to position [56, 0]
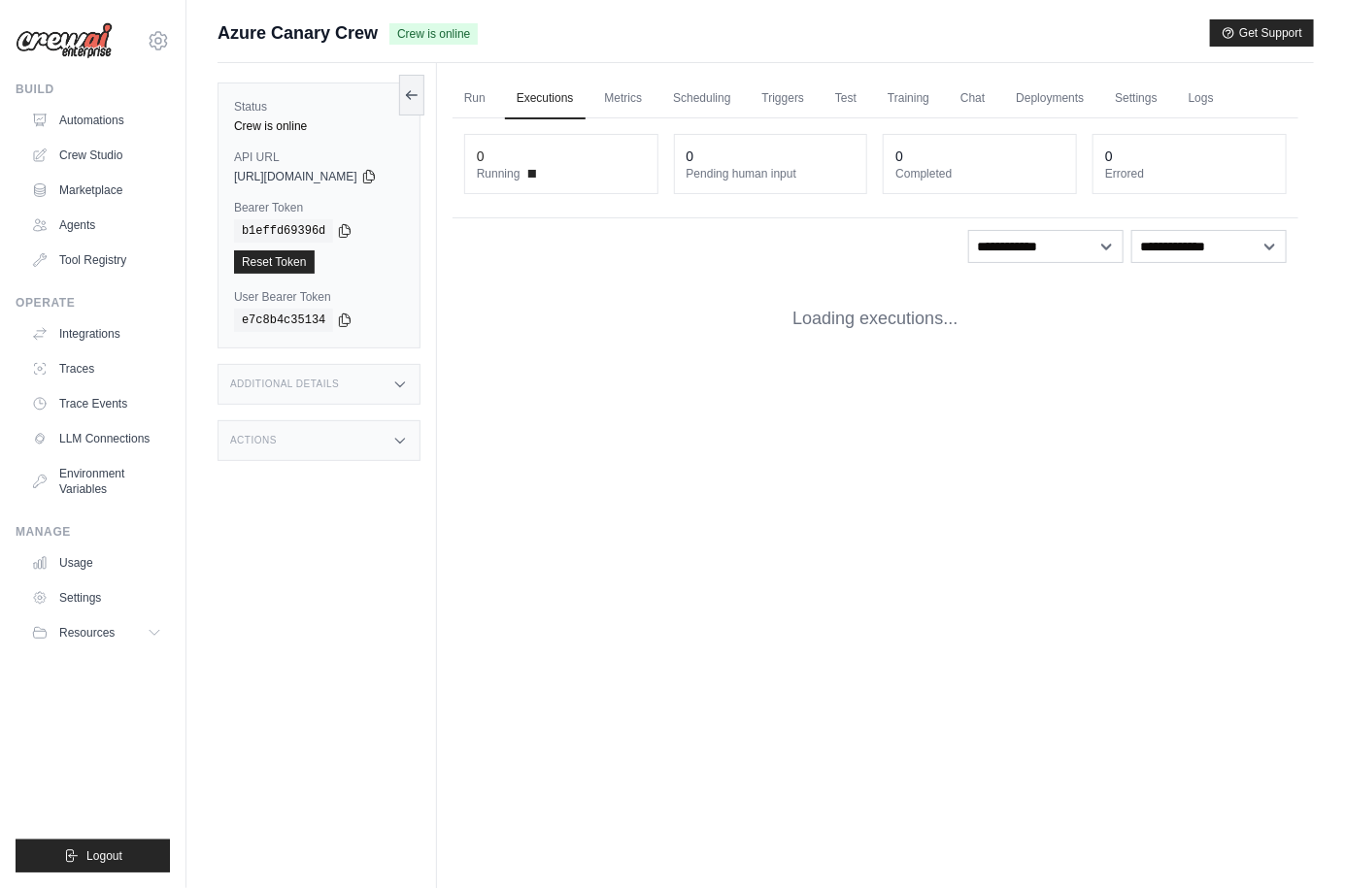
click at [612, 594] on div "Run Executions Metrics Scheduling Triggers Test Training Chat Deployments Setti…" at bounding box center [875, 507] width 877 height 888
